Goal: Complete application form

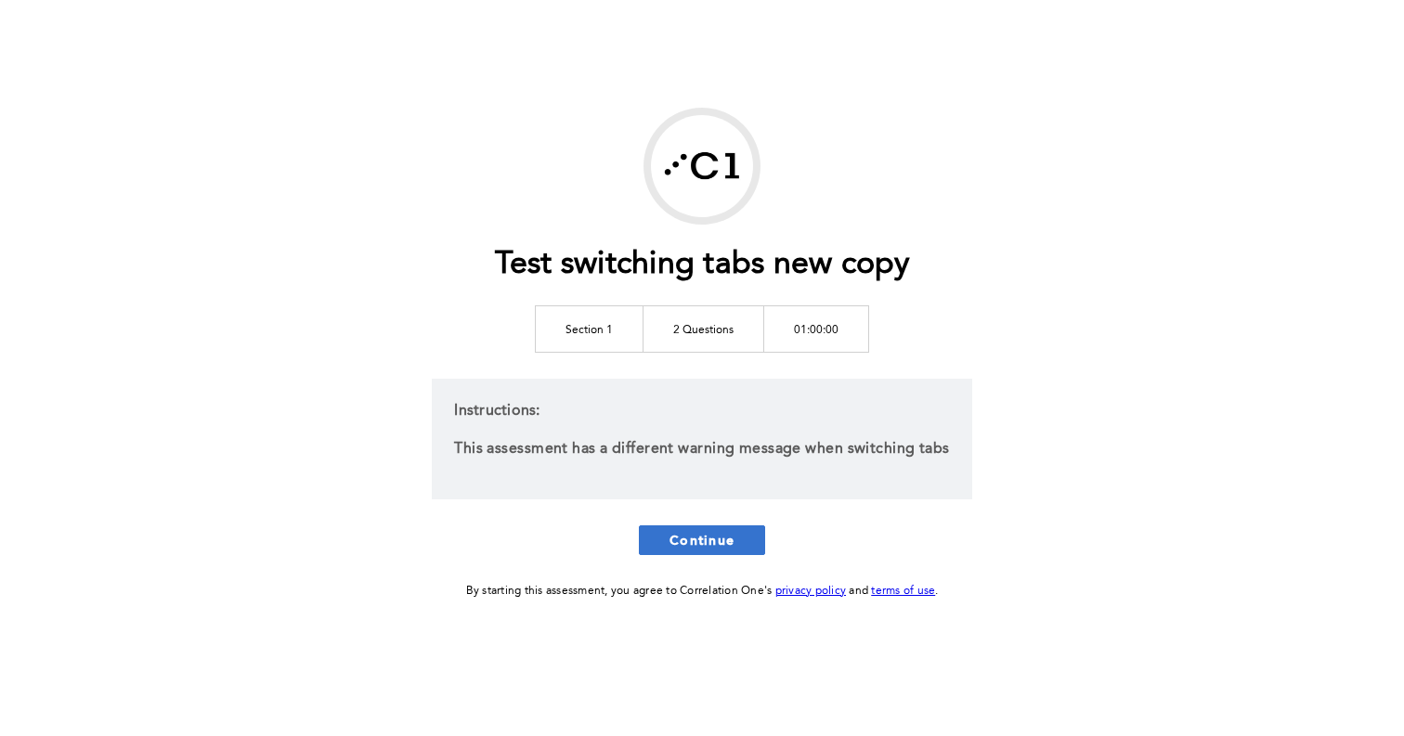
click at [727, 552] on button "Continue" at bounding box center [702, 541] width 126 height 30
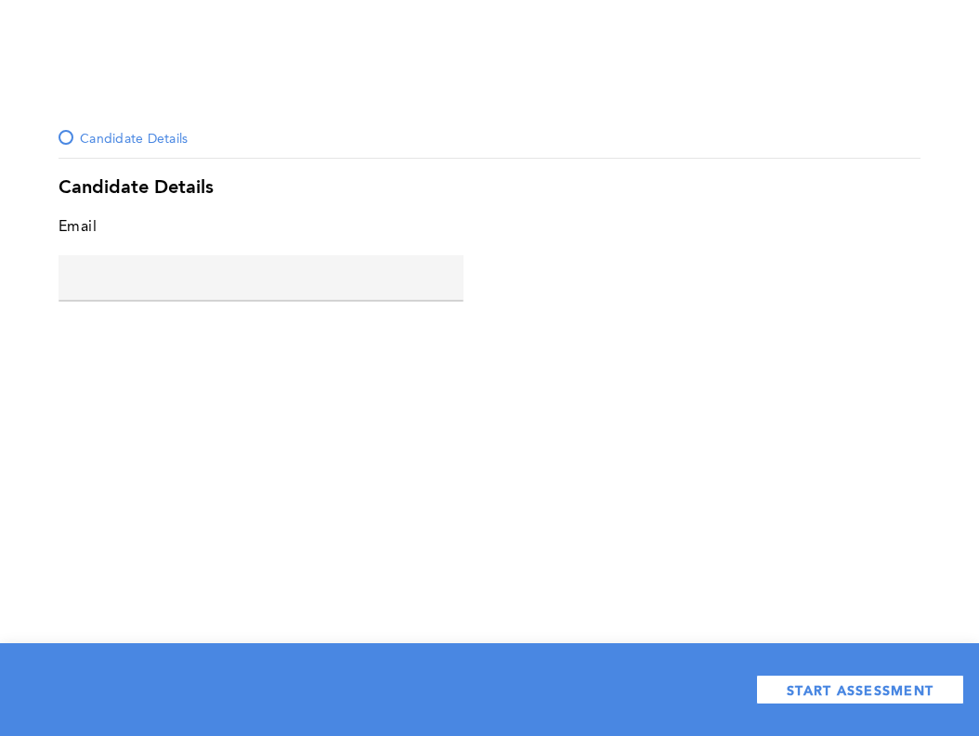
click at [240, 282] on input "text" at bounding box center [260, 277] width 405 height 45
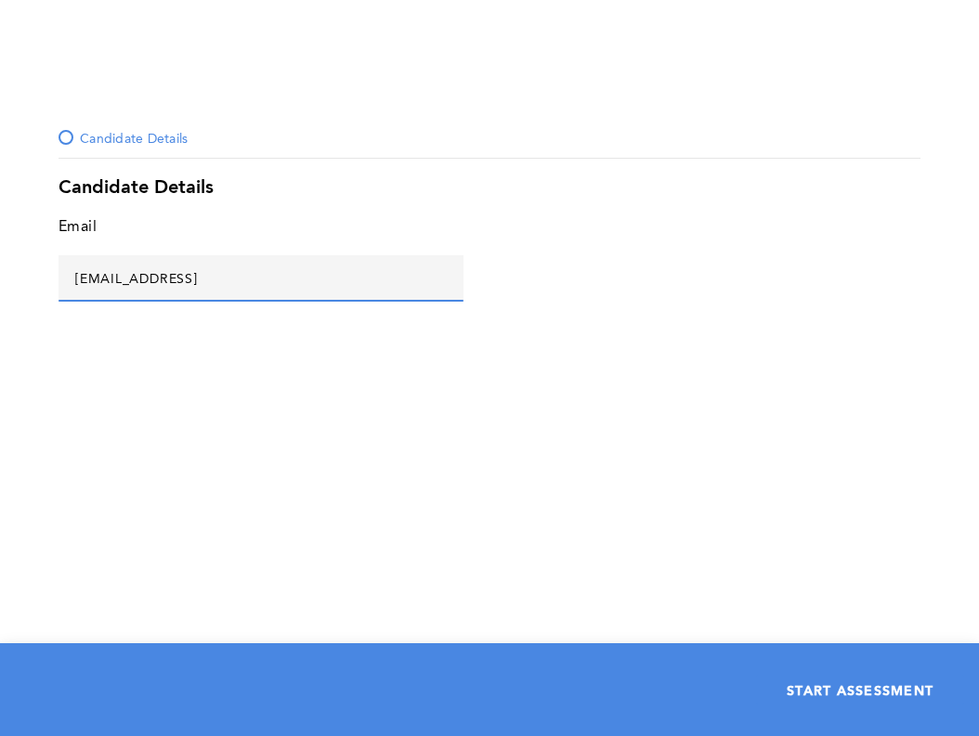
type input "[EMAIL_ADDRESS]"
click at [877, 684] on span "START ASSESSMENT" at bounding box center [859, 691] width 147 height 18
